Goal: Task Accomplishment & Management: Manage account settings

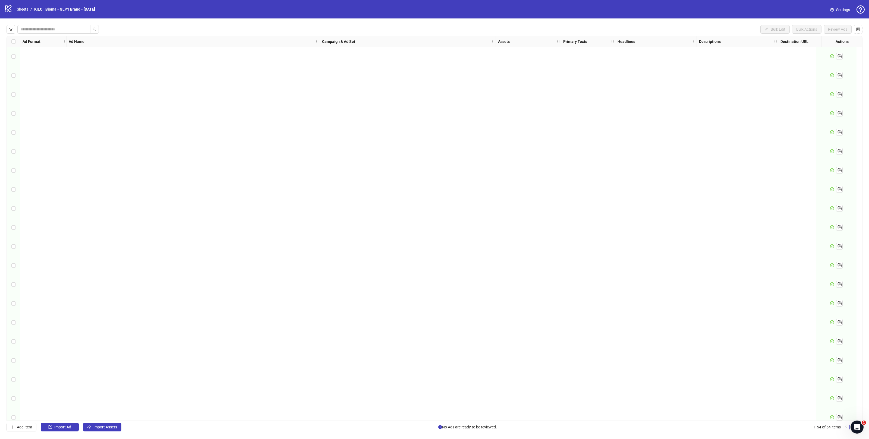
scroll to position [655, 0]
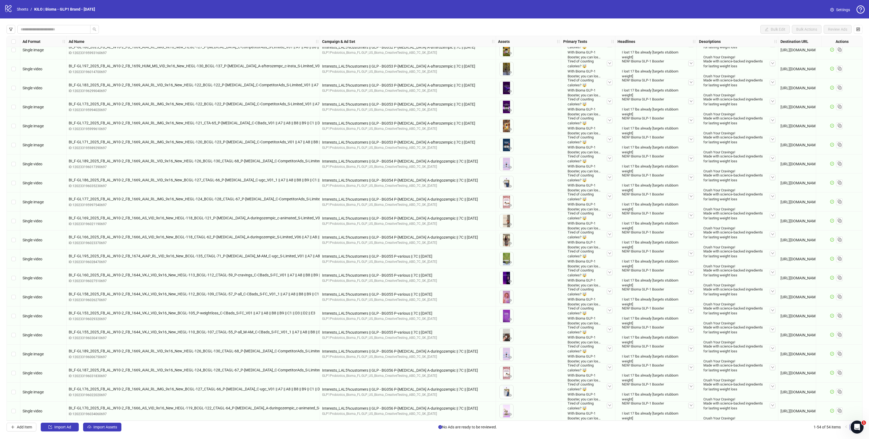
click at [13, 12] on div "logo/logo-mobile Sheets / KILO | Bioma - GLP1 Brand - 2025.10.09" at bounding box center [50, 9] width 93 height 10
click at [10, 11] on icon at bounding box center [8, 8] width 6 height 7
click at [25, 11] on link "Sheets" at bounding box center [23, 9] width 14 height 6
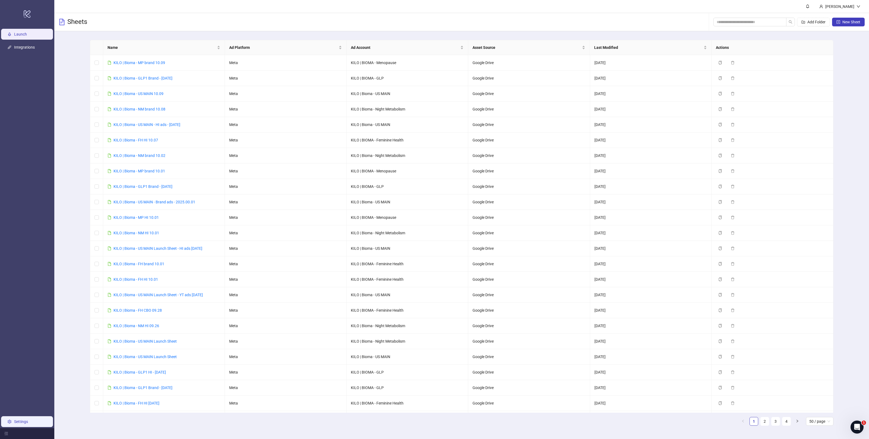
click at [23, 421] on link "Settings" at bounding box center [21, 422] width 14 height 4
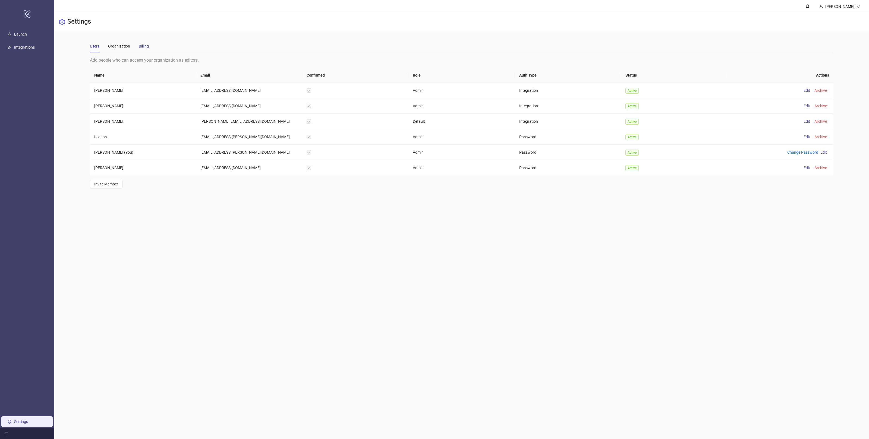
click at [139, 43] on div "Billing" at bounding box center [144, 46] width 10 height 6
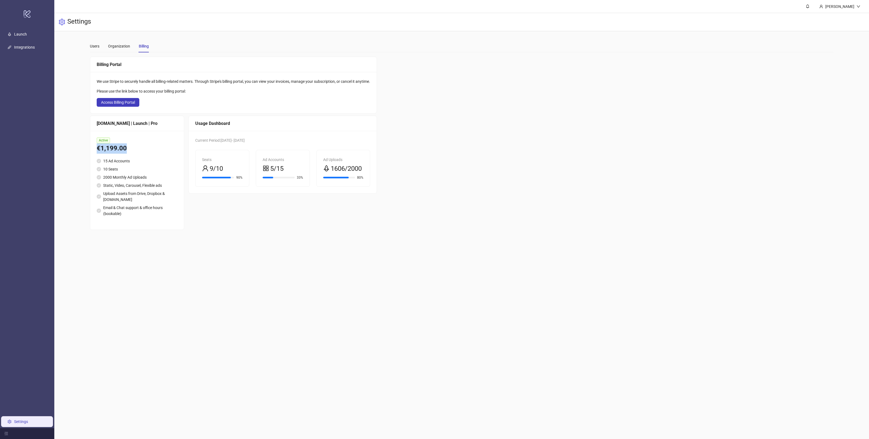
drag, startPoint x: 137, startPoint y: 149, endPoint x: 90, endPoint y: 149, distance: 47.3
click at [90, 149] on div "Active €1,199.00 15 Ad Accounts 10 Seats 2000 Monthly Ad Uploads Static, Video,…" at bounding box center [137, 180] width 94 height 99
copy div "€1,199.00"
click at [124, 99] on button "Access Billing Portal" at bounding box center [118, 102] width 43 height 9
